Goal: Transaction & Acquisition: Purchase product/service

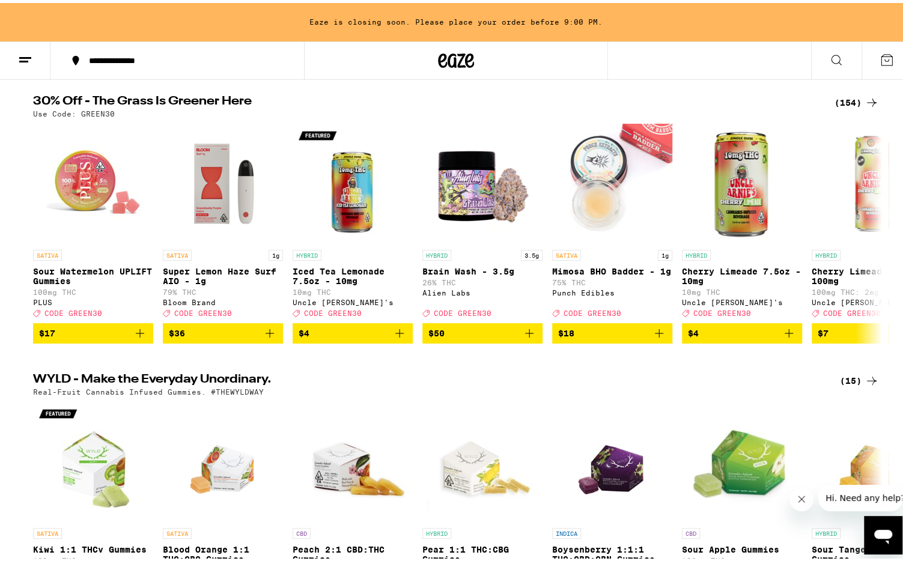
click at [582, 102] on div "(154)" at bounding box center [856, 100] width 44 height 14
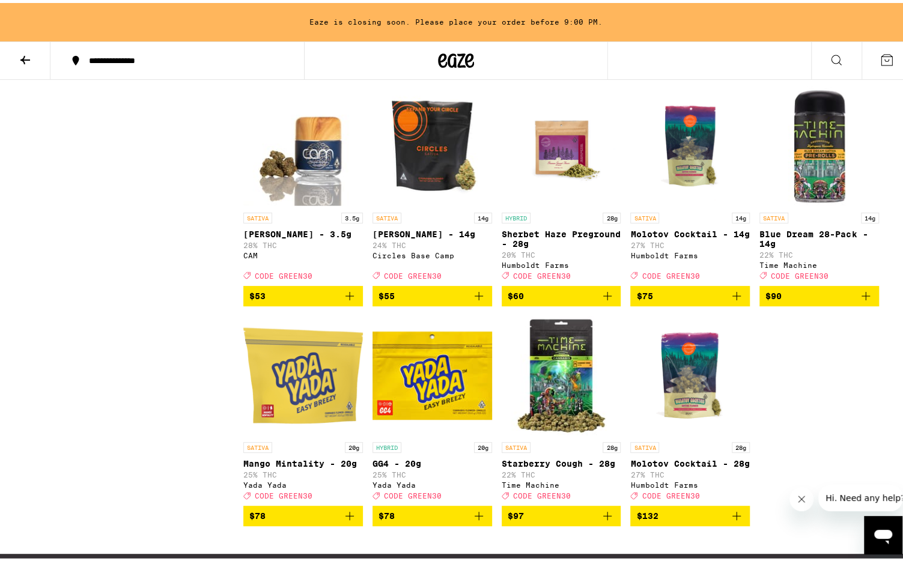
scroll to position [7089, 0]
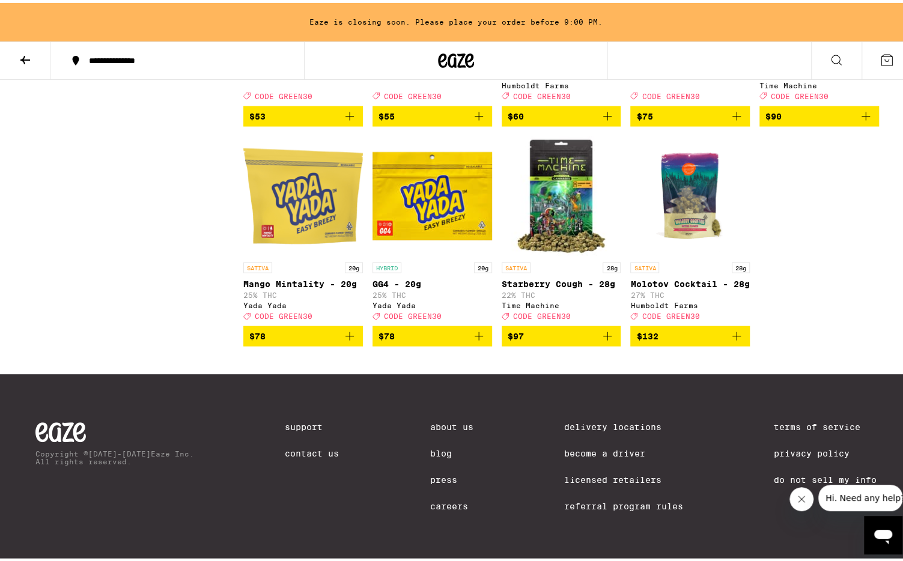
click at [475, 338] on icon "Add to bag" at bounding box center [479, 333] width 8 height 8
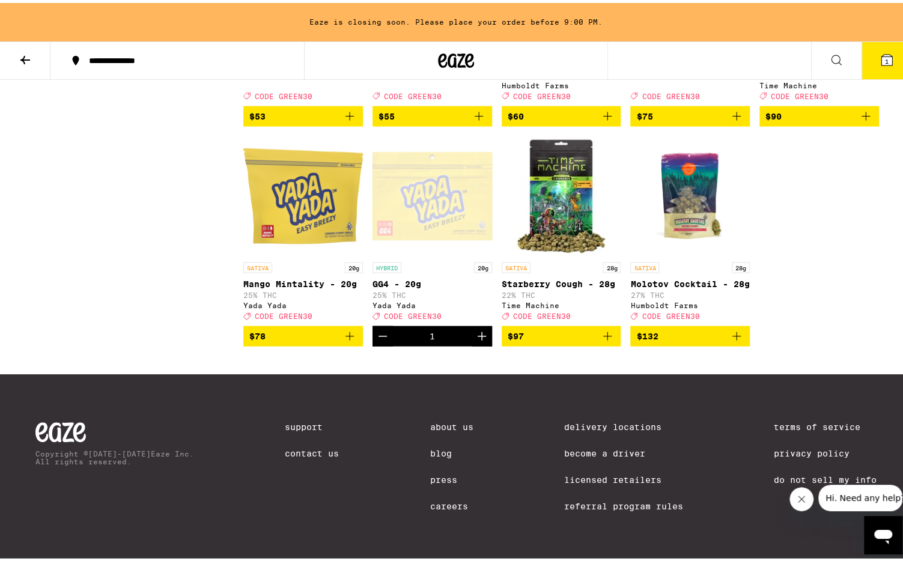
click at [582, 53] on icon at bounding box center [886, 57] width 11 height 11
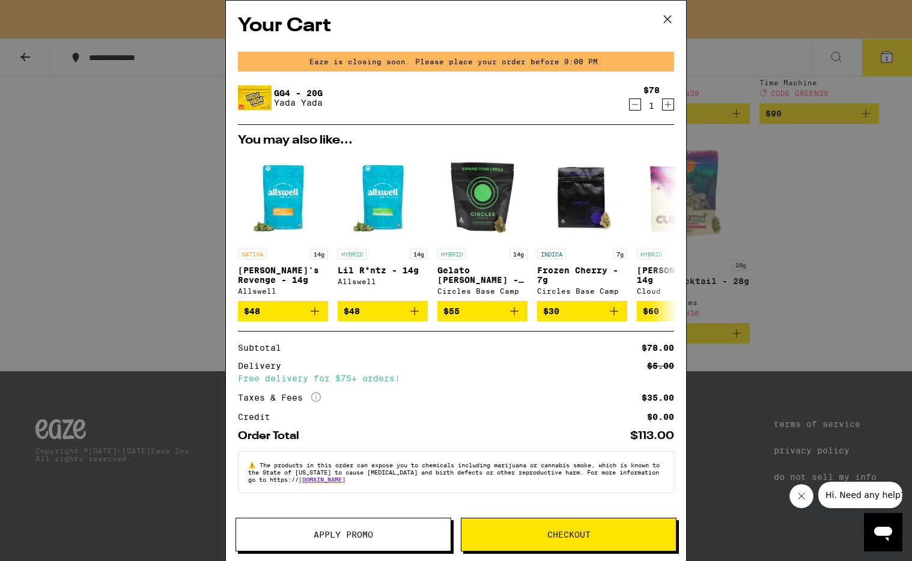
click at [377, 527] on button "Apply Promo" at bounding box center [343, 535] width 216 height 34
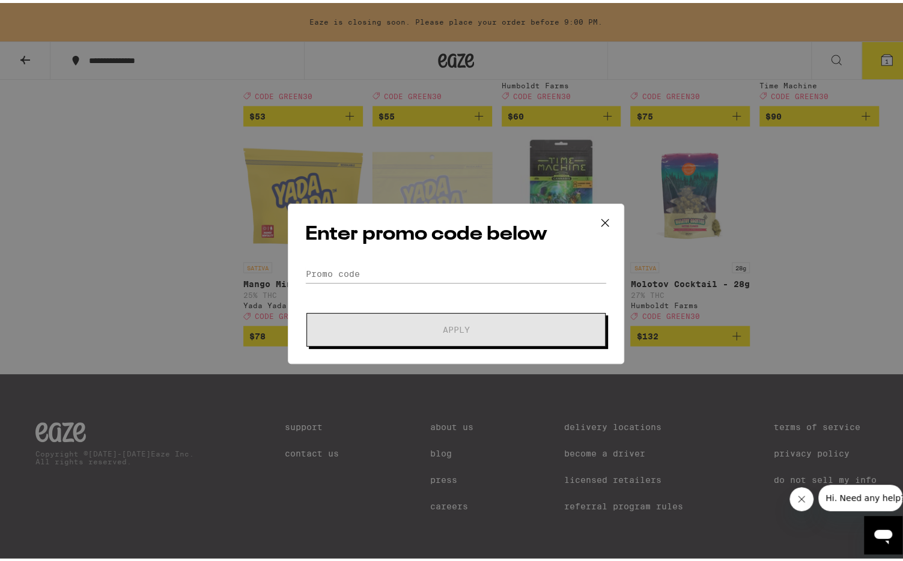
drag, startPoint x: 423, startPoint y: 282, endPoint x: 430, endPoint y: 270, distance: 13.2
click at [423, 282] on form "Promo Code Apply" at bounding box center [456, 303] width 302 height 82
click at [430, 270] on input "Promo Code" at bounding box center [456, 271] width 302 height 18
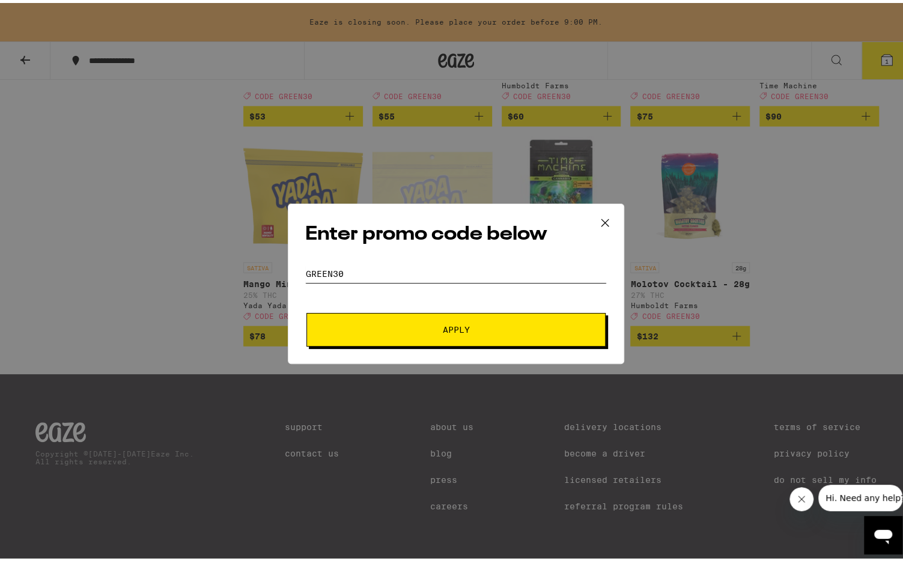
type input "green30"
click at [306, 310] on button "Apply" at bounding box center [455, 327] width 299 height 34
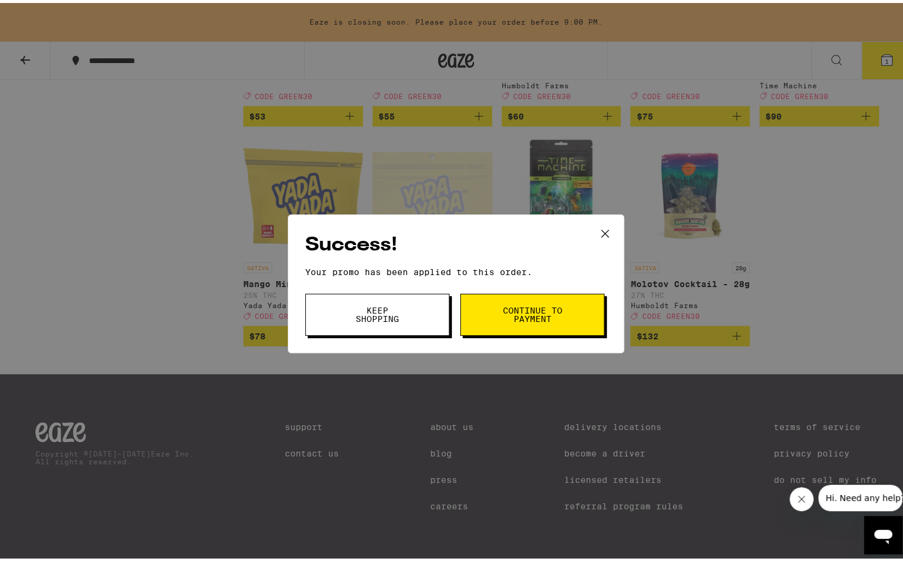
click at [483, 305] on button "Continue to payment" at bounding box center [532, 312] width 144 height 42
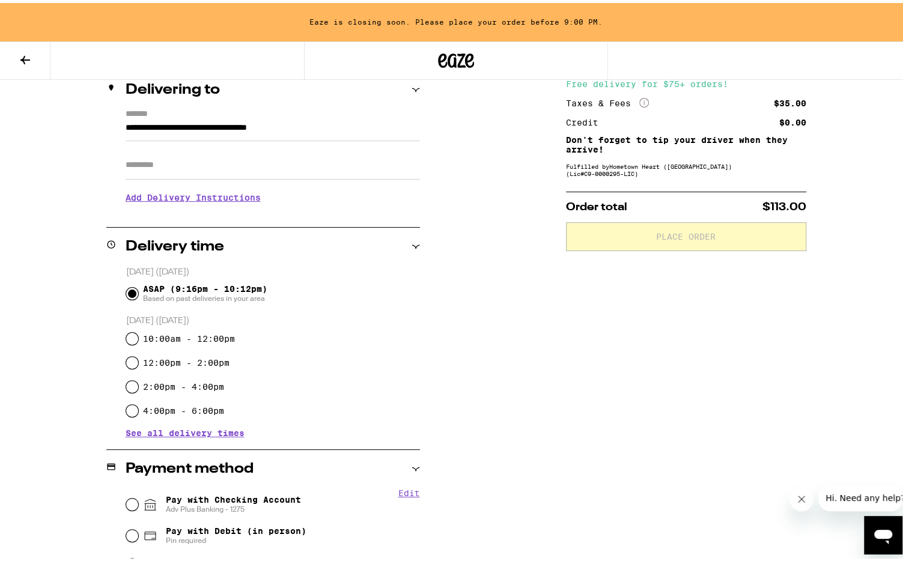
scroll to position [180, 0]
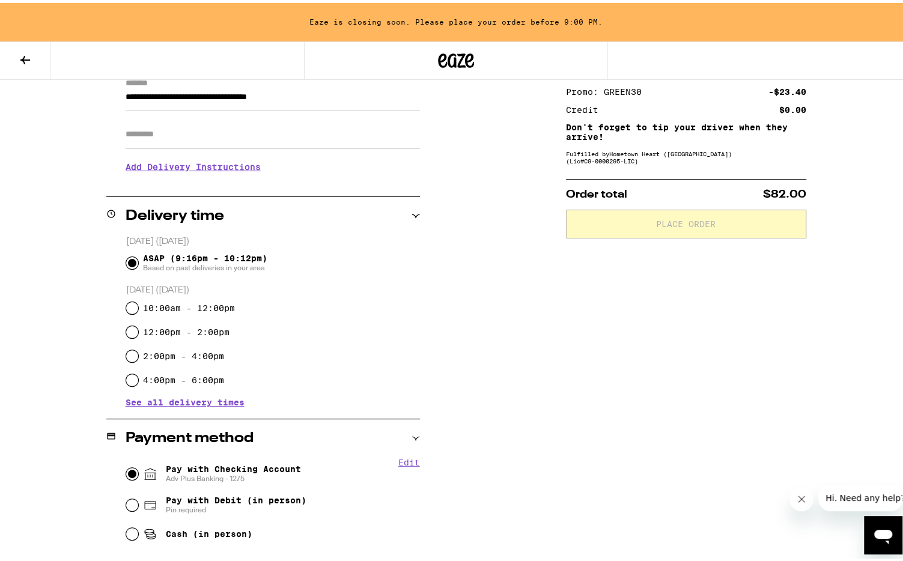
click at [127, 473] on input "Pay with Checking Account Adv Plus Banking - 1275" at bounding box center [132, 471] width 12 height 12
radio input "true"
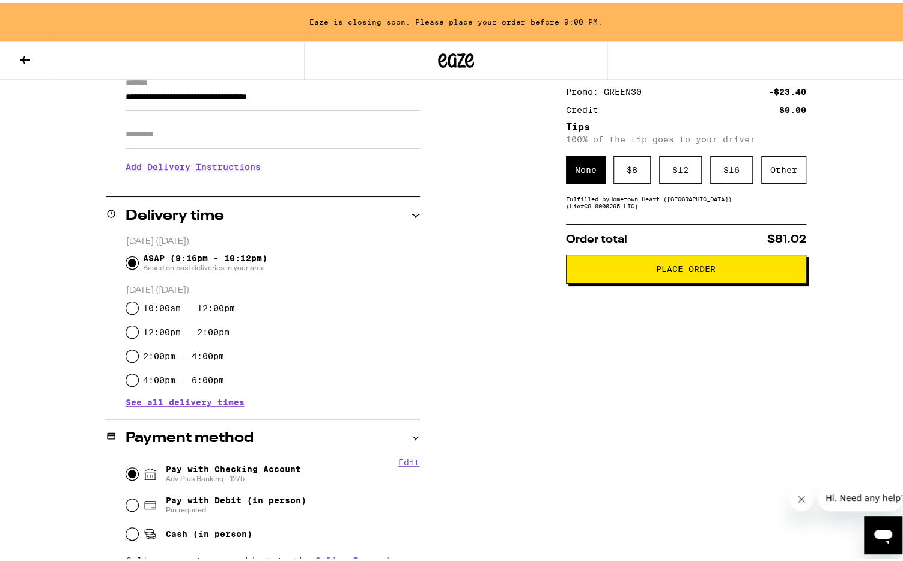
click at [582, 270] on span "Place Order" at bounding box center [685, 266] width 59 height 8
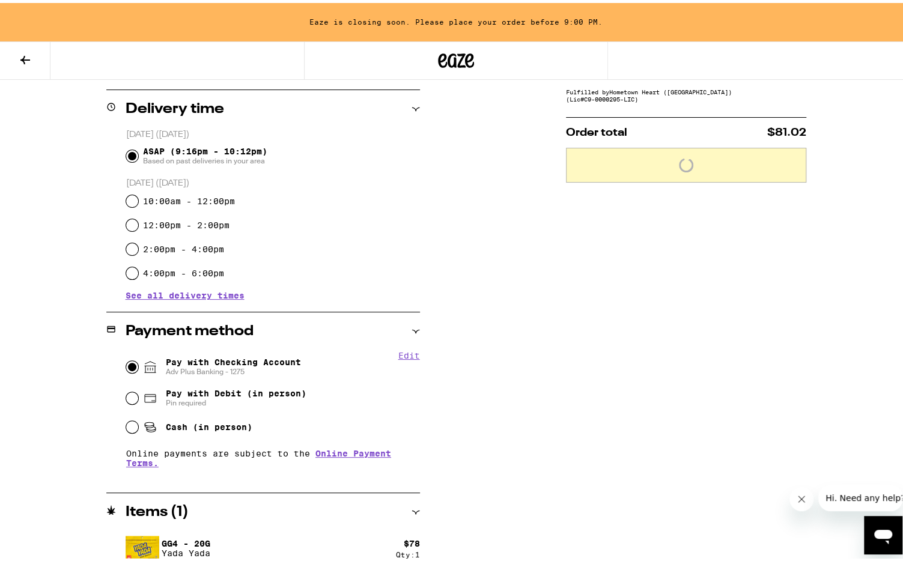
scroll to position [298, 0]
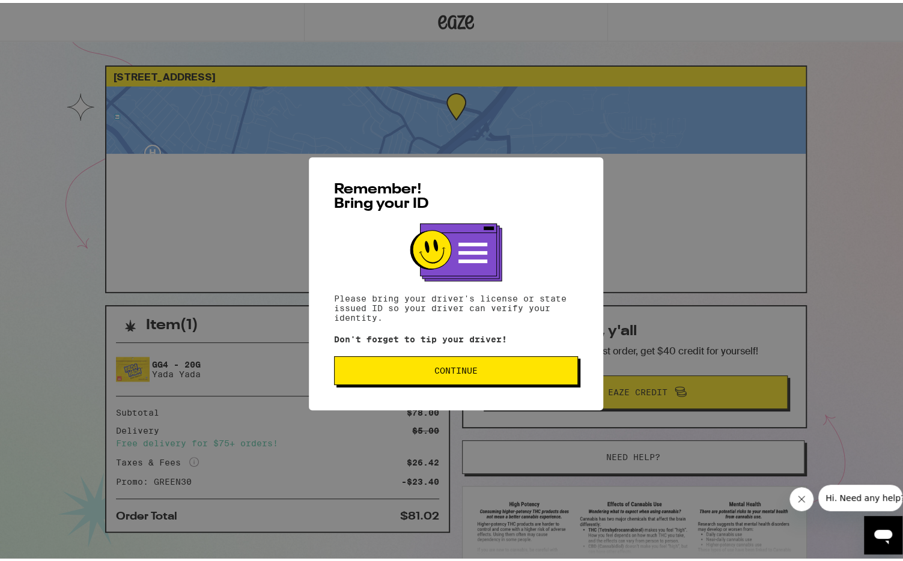
click at [505, 368] on span "Continue" at bounding box center [455, 367] width 223 height 8
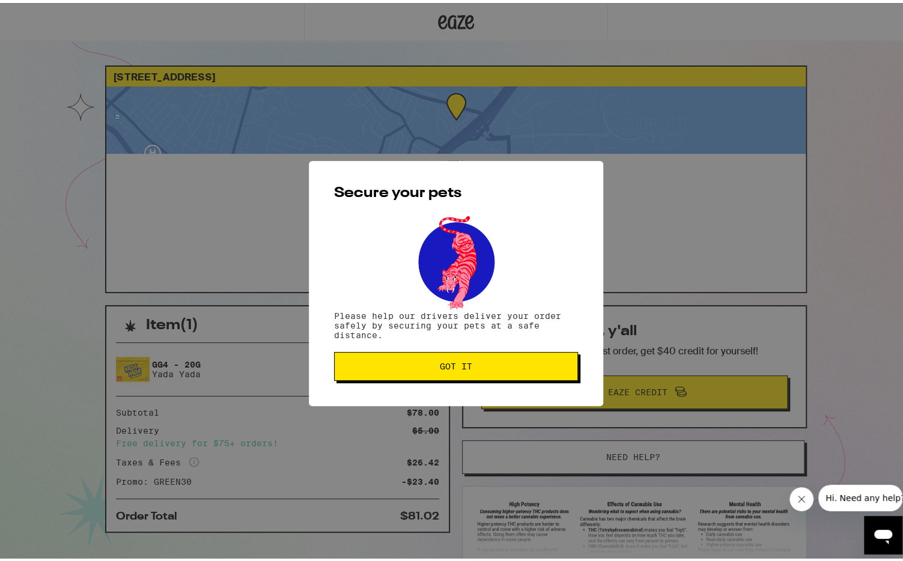
drag, startPoint x: 551, startPoint y: 355, endPoint x: 562, endPoint y: 265, distance: 90.8
click at [553, 355] on button "Got it" at bounding box center [456, 363] width 244 height 29
